Goal: Task Accomplishment & Management: Use online tool/utility

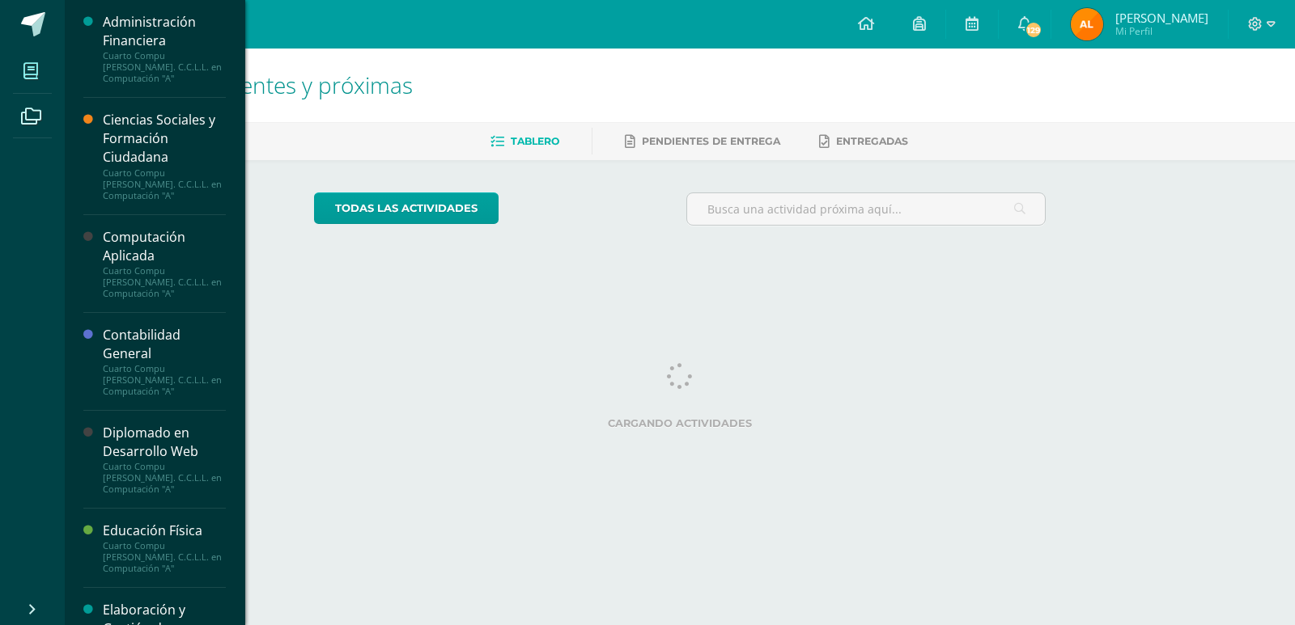
click at [31, 83] on span at bounding box center [31, 71] width 36 height 36
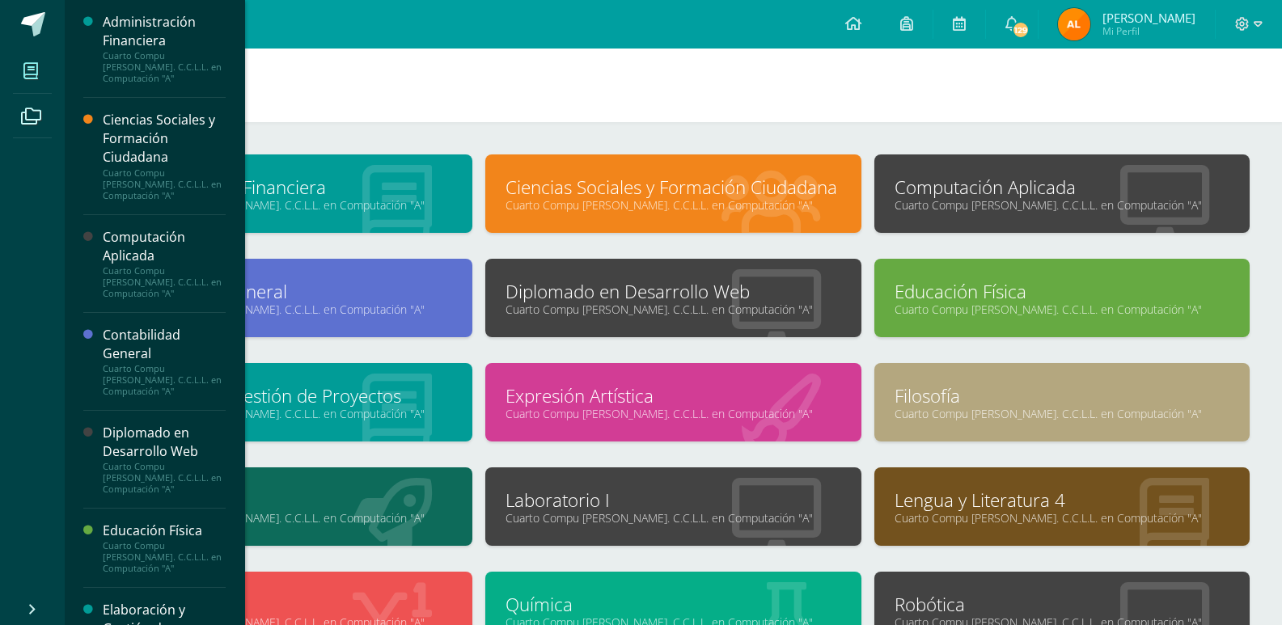
click at [629, 491] on link "Laboratorio I" at bounding box center [673, 500] width 335 height 25
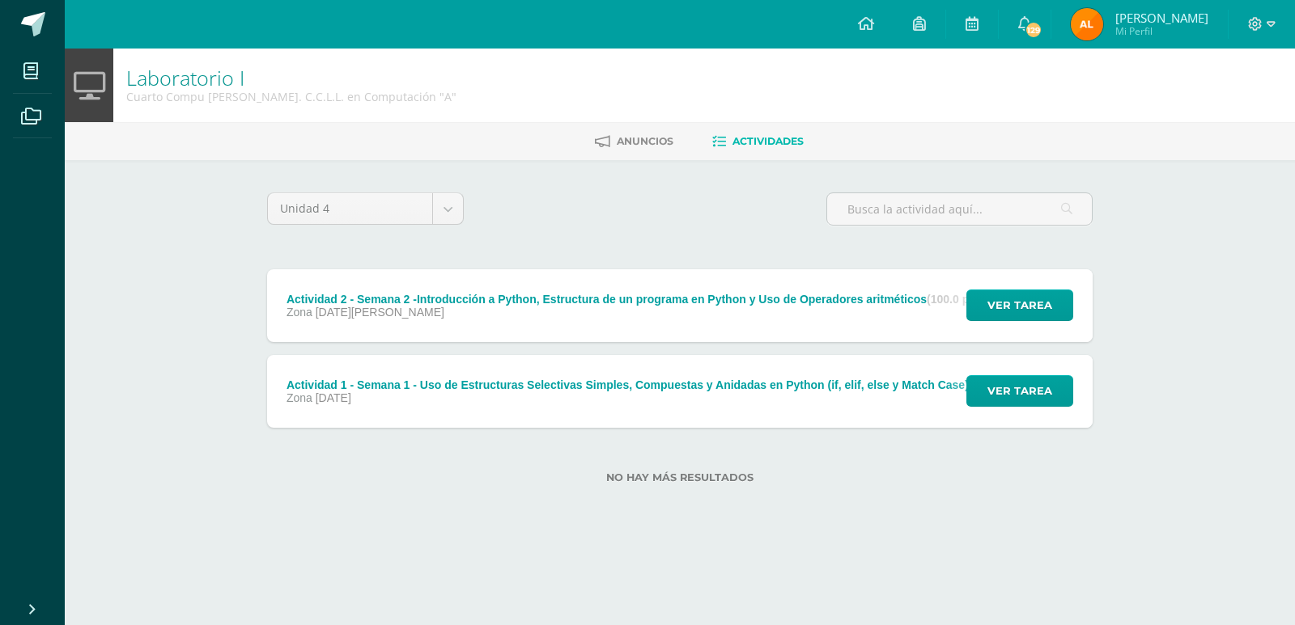
click at [1038, 324] on div "Ver tarea" at bounding box center [1017, 305] width 150 height 73
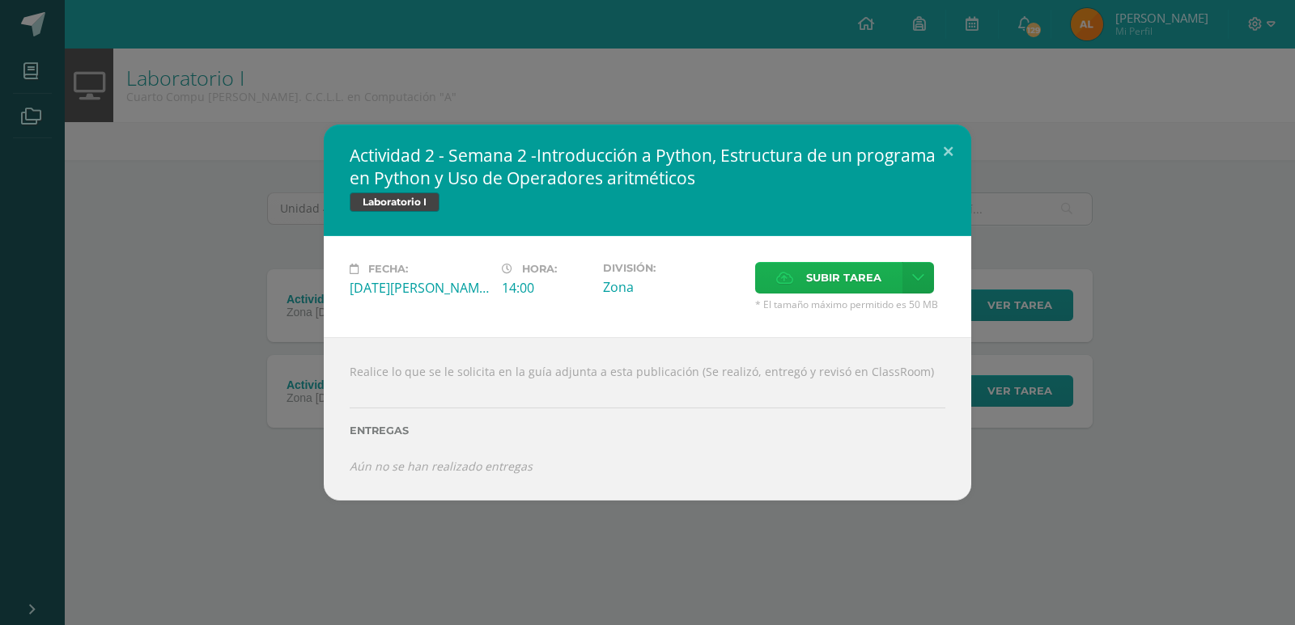
click at [851, 282] on span "Subir tarea" at bounding box center [843, 278] width 75 height 30
click at [0, 0] on input "Subir tarea" at bounding box center [0, 0] width 0 height 0
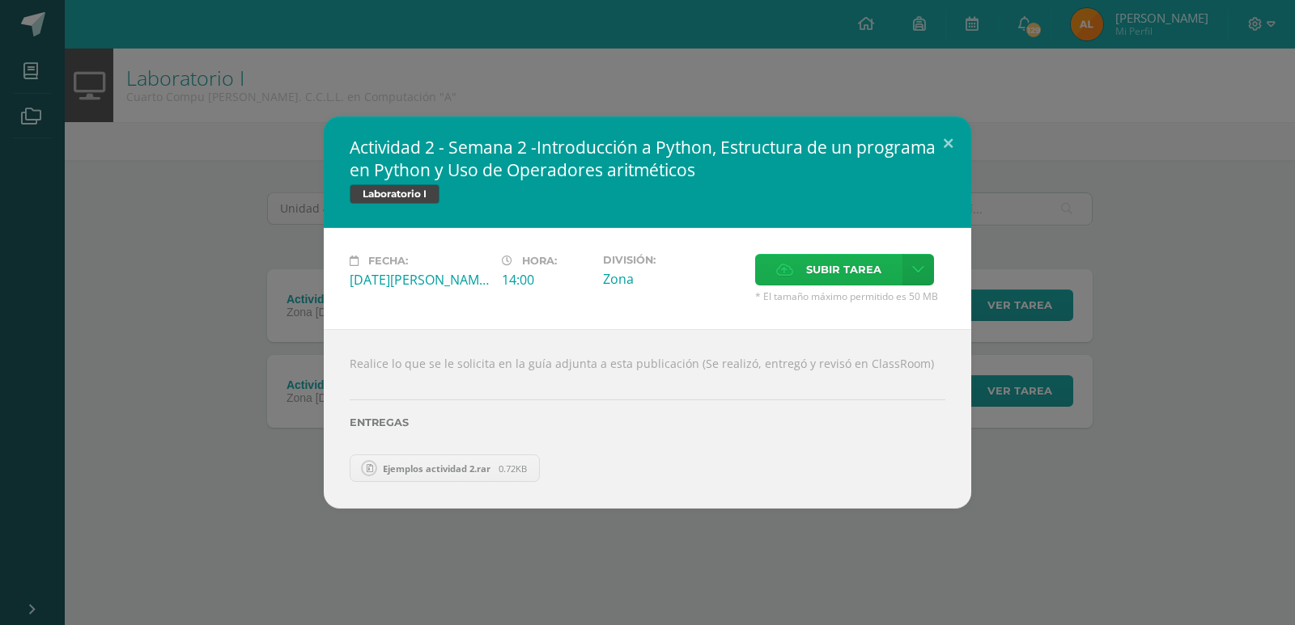
click at [279, 55] on div "Actividad 2 - Semana 2 -Introducción a Python, Estructura de un programa en Pyt…" at bounding box center [647, 312] width 1295 height 625
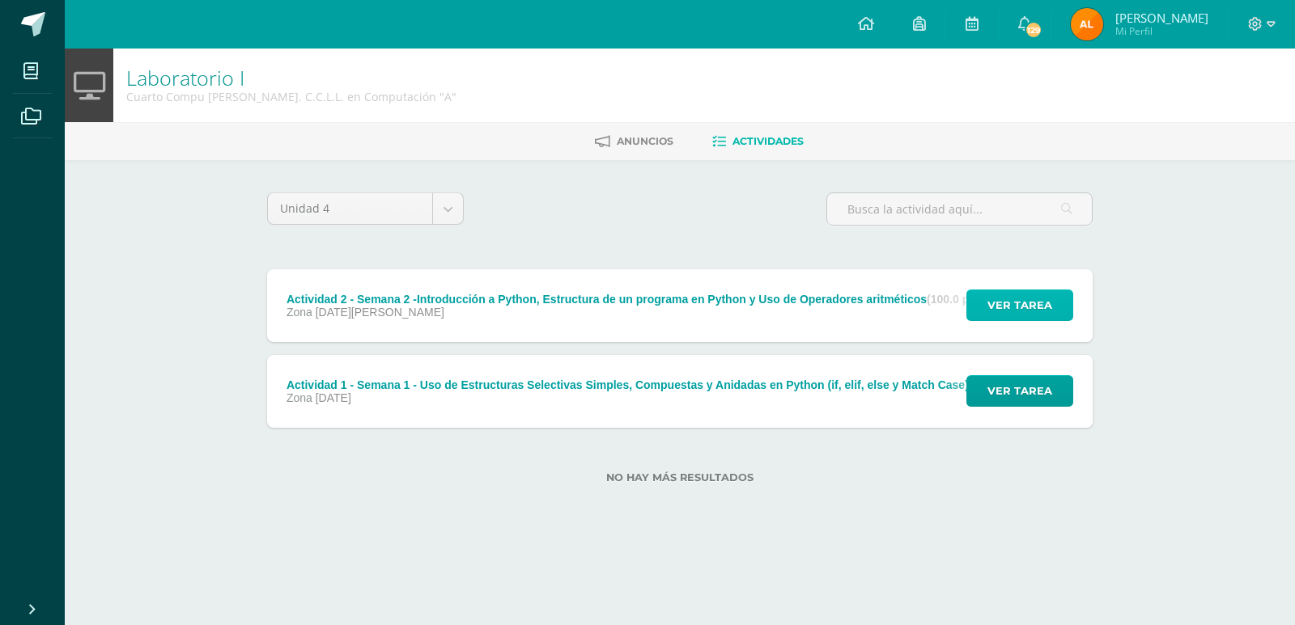
click at [1019, 318] on span "Ver tarea" at bounding box center [1019, 305] width 65 height 30
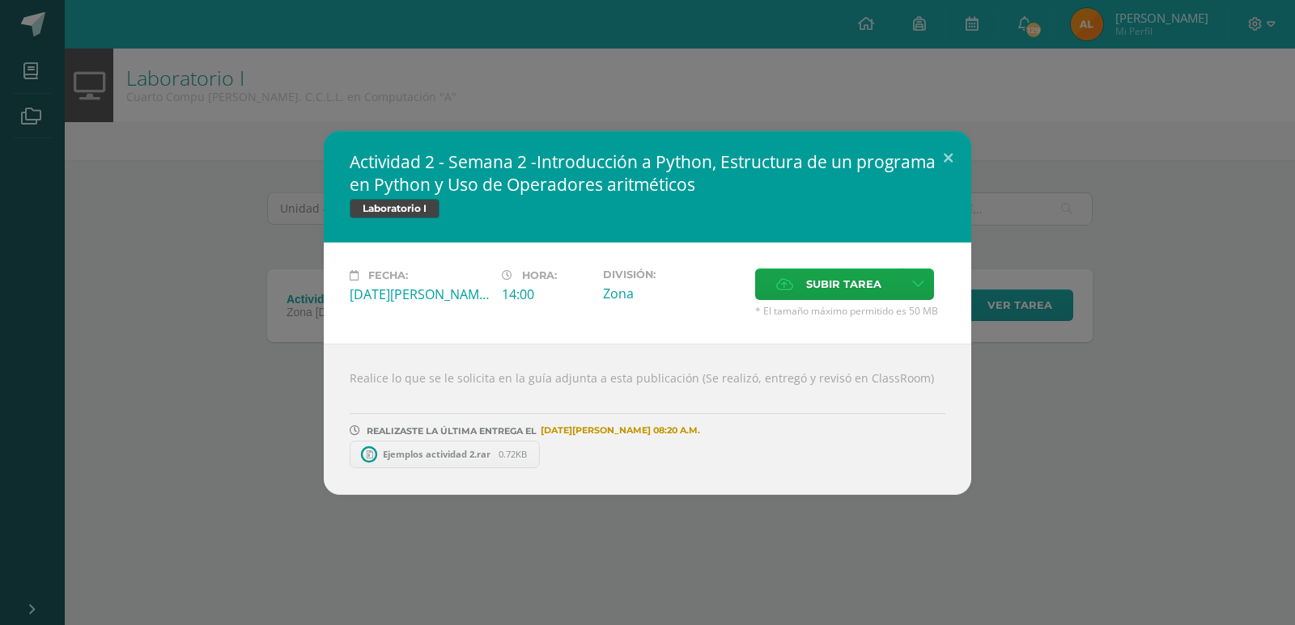
click at [1219, 458] on div "Actividad 2 - Semana 2 -Introducción a Python, Estructura de un programa en Pyt…" at bounding box center [647, 313] width 1282 height 364
